Goal: Check status

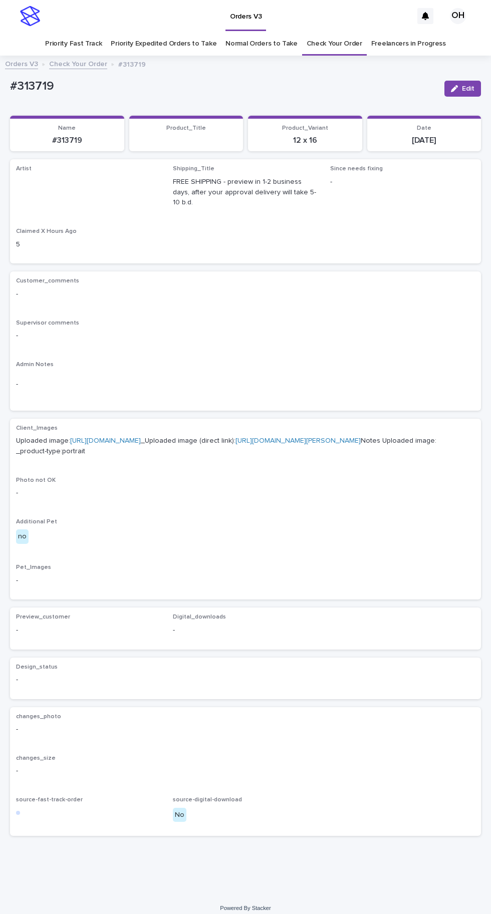
scroll to position [32, 0]
click at [317, 32] on link "Check Your Order" at bounding box center [334, 44] width 56 height 24
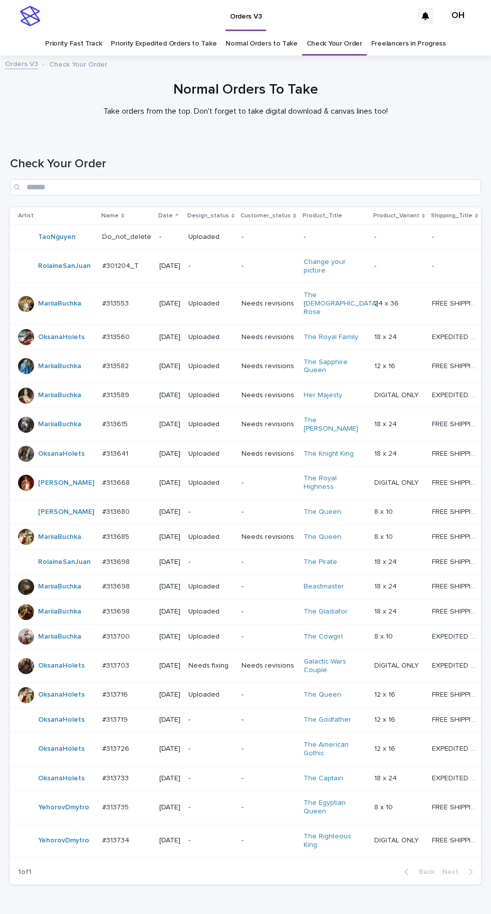
scroll to position [76, 0]
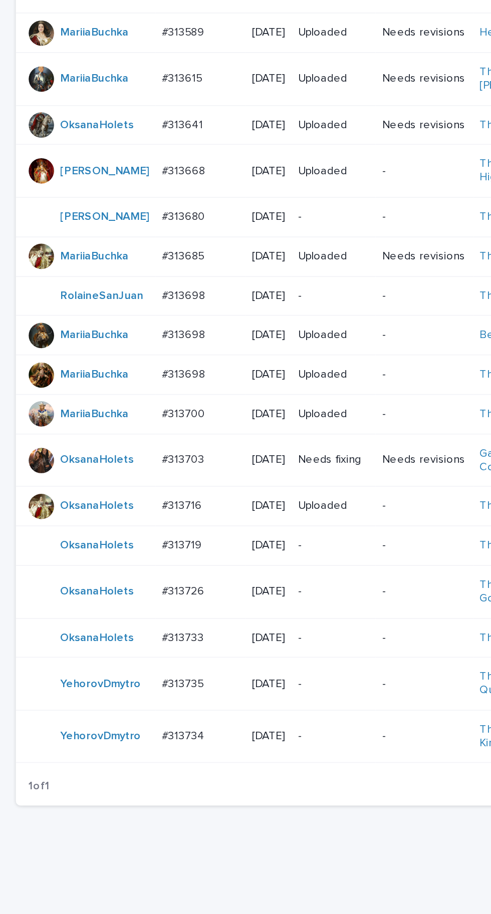
click at [122, 671] on div "#313719 #313719" at bounding box center [126, 662] width 49 height 17
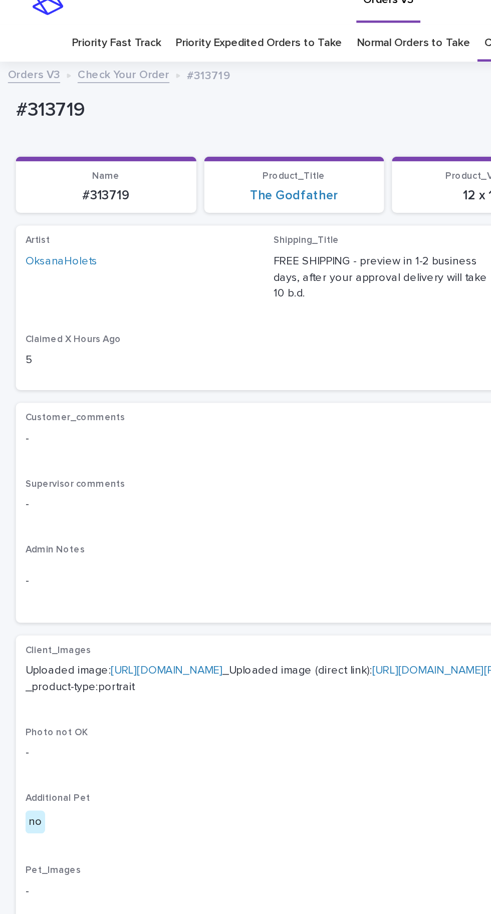
click at [141, 437] on link "[URL][DOMAIN_NAME]" at bounding box center [105, 440] width 71 height 7
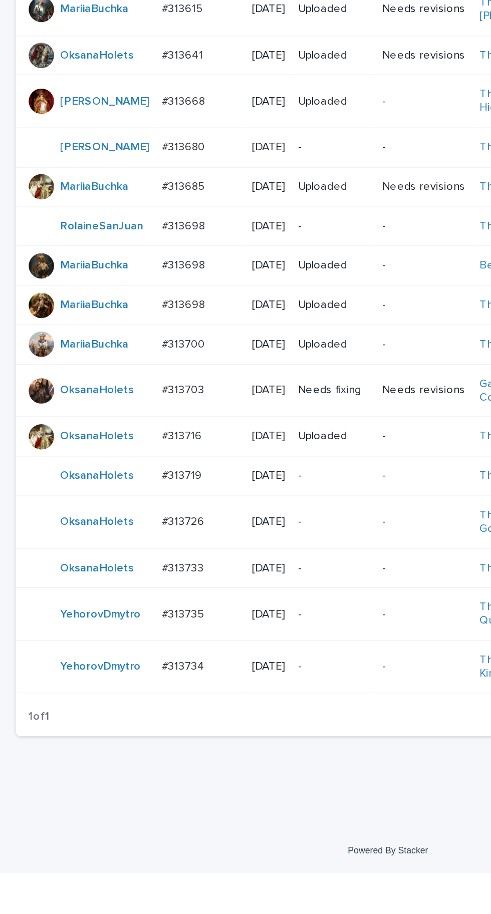
click at [122, 696] on p "#313726" at bounding box center [116, 690] width 29 height 11
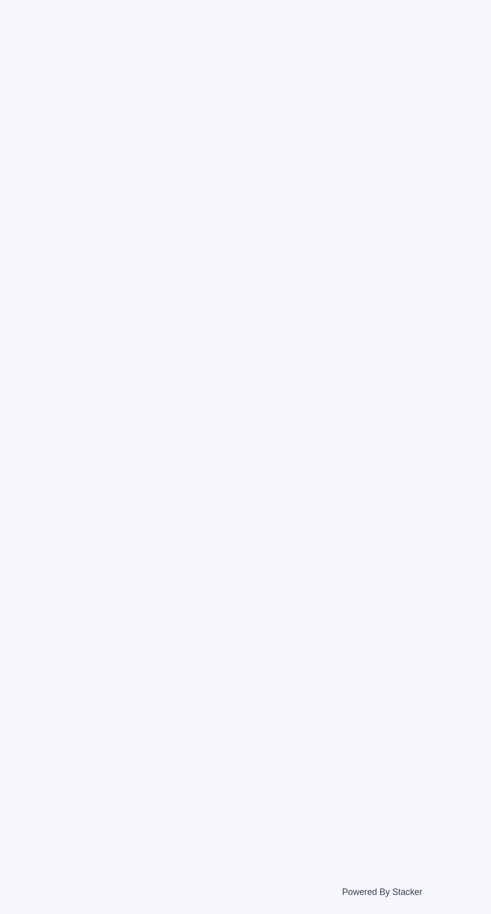
scroll to position [32, 0]
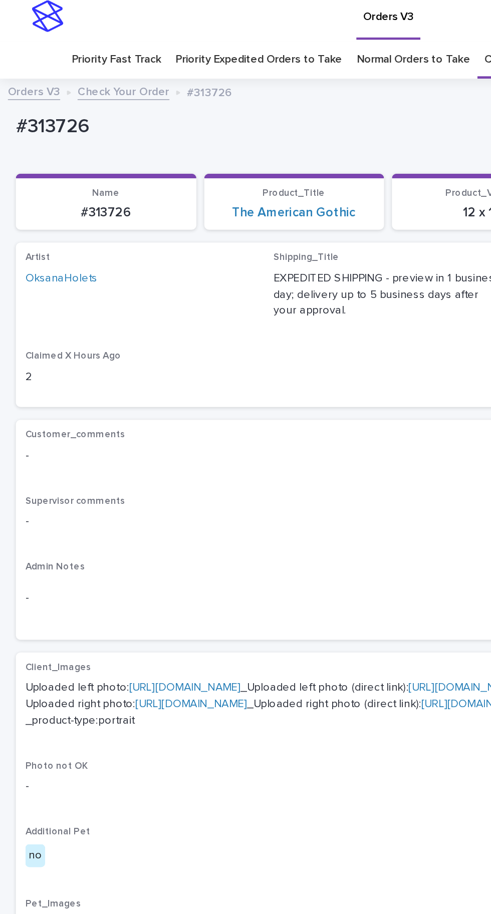
click at [147, 437] on link "[URL][DOMAIN_NAME]" at bounding box center [117, 440] width 71 height 7
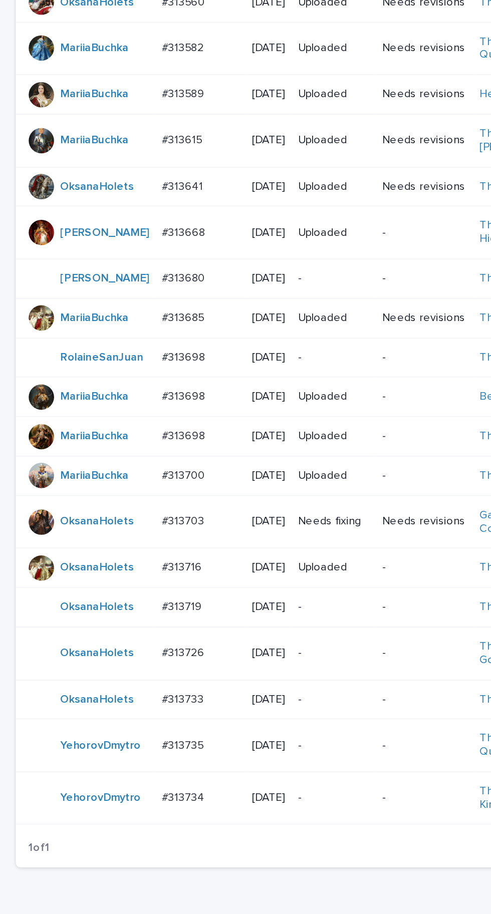
scroll to position [76, 0]
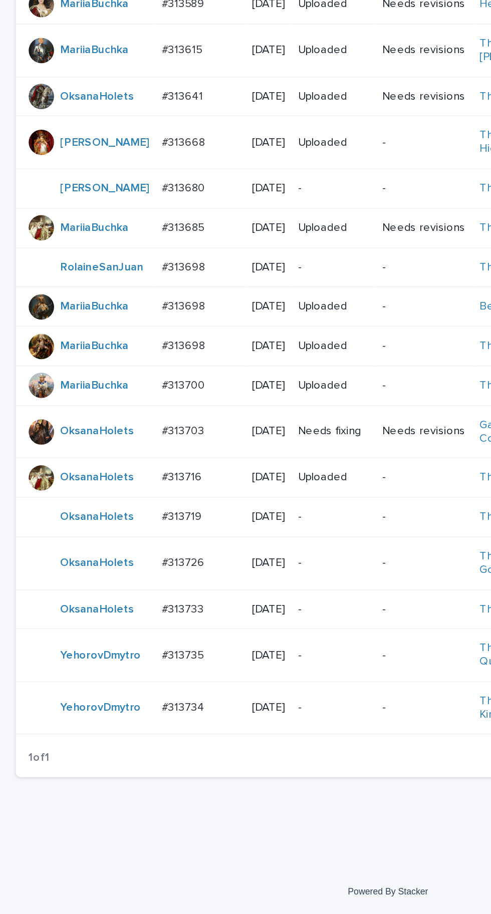
click at [116, 696] on p "#313726" at bounding box center [116, 690] width 29 height 11
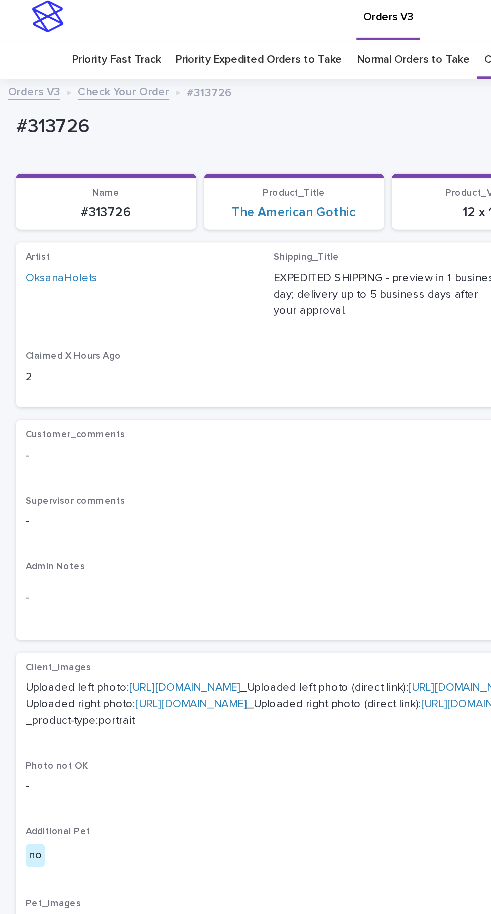
click at [125, 437] on link "[URL][DOMAIN_NAME]" at bounding box center [117, 440] width 71 height 7
click at [139, 455] on link "[URL][DOMAIN_NAME]" at bounding box center [121, 451] width 71 height 7
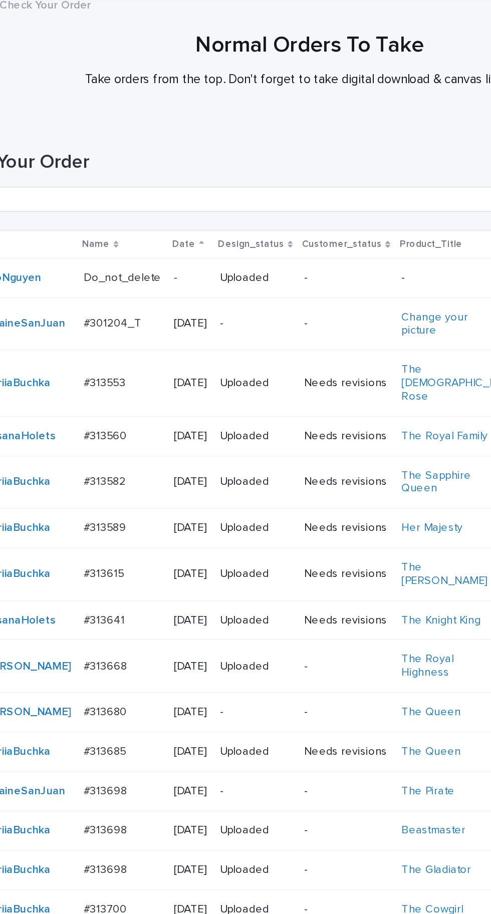
scroll to position [76, 0]
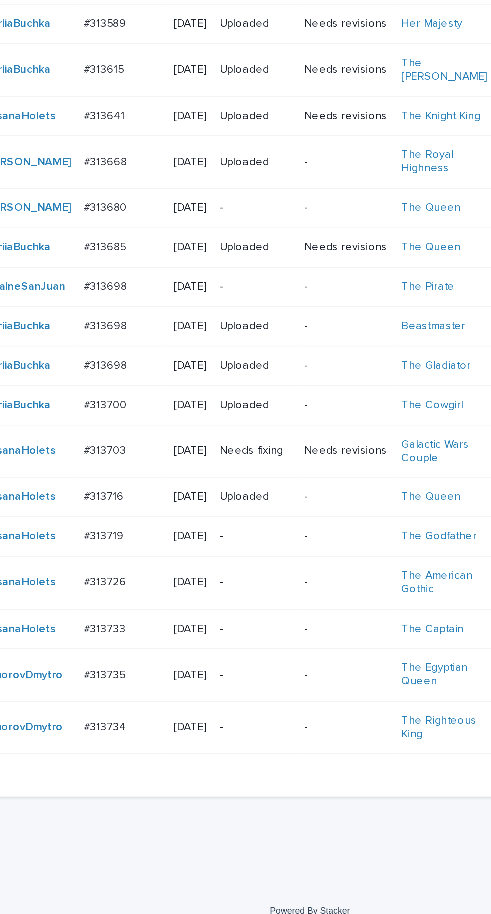
click at [241, 726] on p "-" at bounding box center [268, 721] width 54 height 9
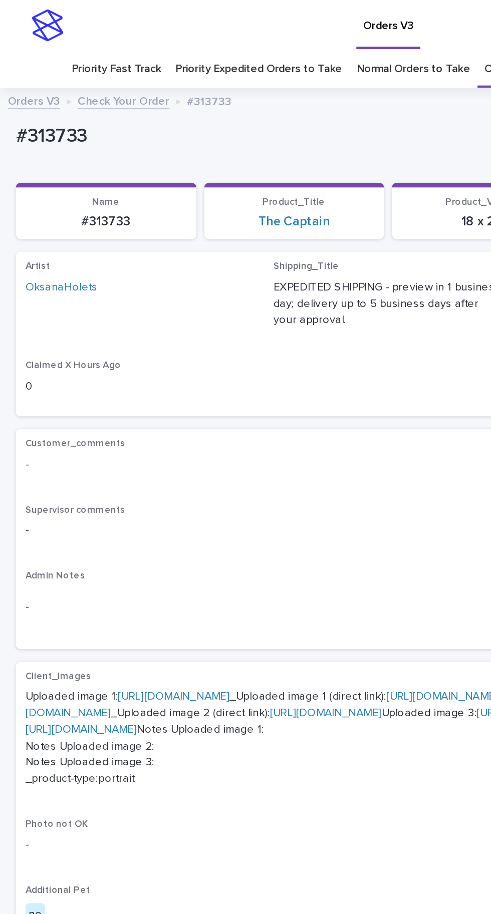
click at [145, 437] on link "https://cdn.shopify.com-uploadkit.app/s/files/1/0033/4807/0511/files/download.h…" at bounding box center [110, 440] width 71 height 7
click at [192, 455] on link "https://cdn.shopify.com-uploadkit.app/s/files/1/0033/4807/0511/files/download.h…" at bounding box center [204, 446] width 376 height 18
